Goal: Communication & Community: Answer question/provide support

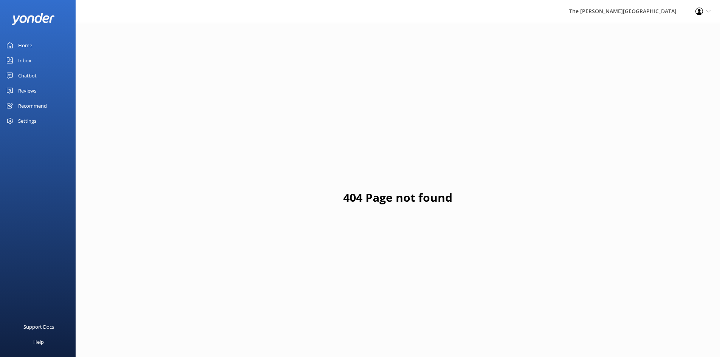
click at [16, 60] on link "Inbox" at bounding box center [38, 60] width 76 height 15
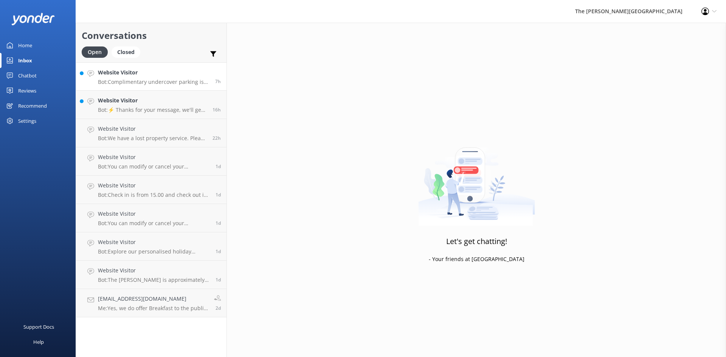
click at [130, 81] on p "Bot: Complimentary undercover parking is available for guests at [GEOGRAPHIC_DA…" at bounding box center [153, 82] width 111 height 7
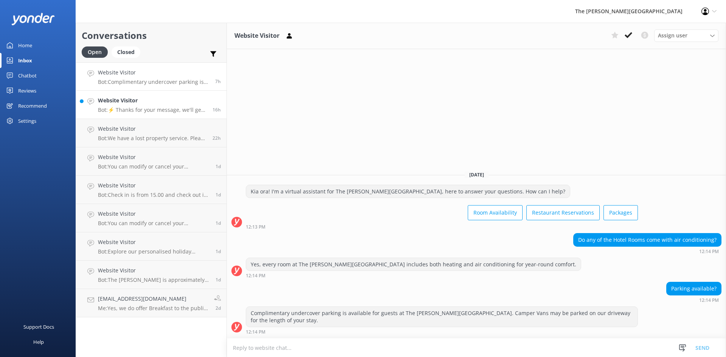
click at [132, 107] on p "Bot: ⚡ Thanks for your message, we'll get back to you as soon as we can. You're…" at bounding box center [152, 110] width 109 height 7
